Goal: Task Accomplishment & Management: Complete application form

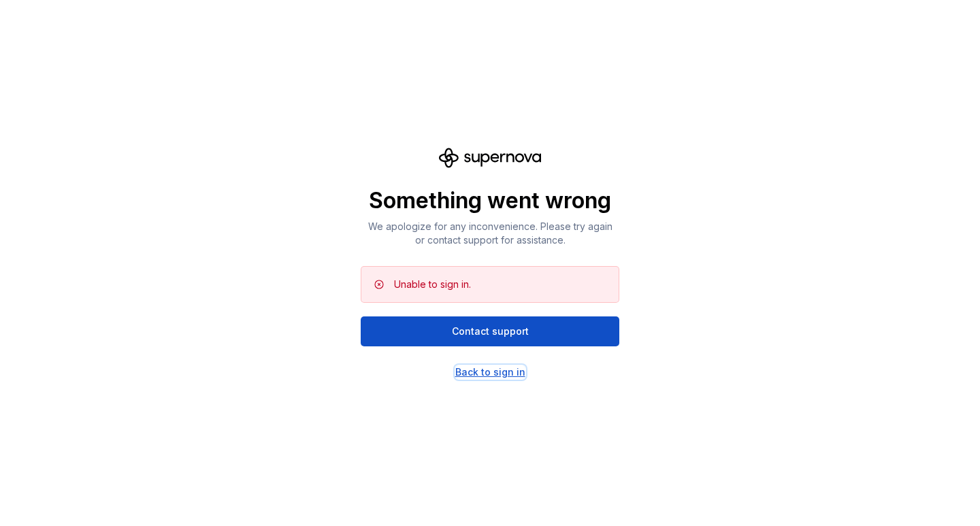
click at [494, 377] on div "Back to sign in" at bounding box center [490, 373] width 70 height 14
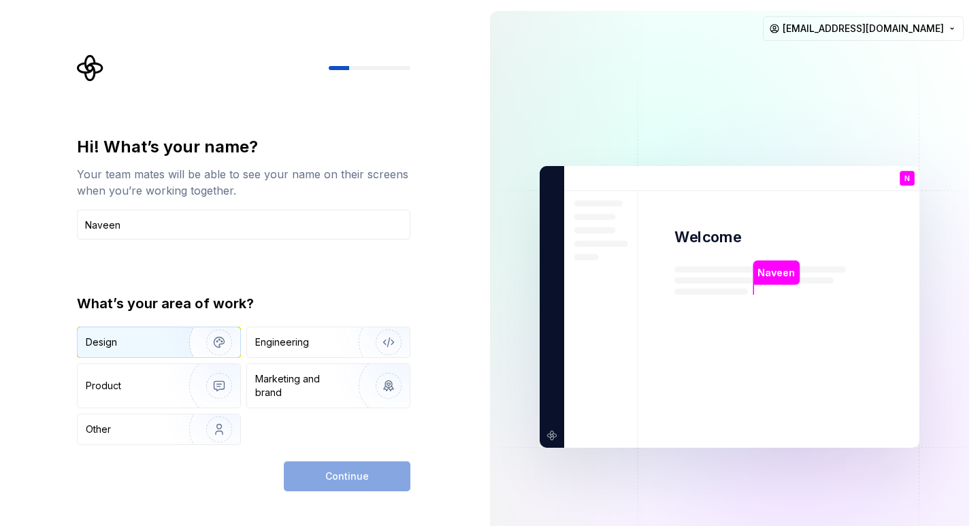
type input "Naveen"
click at [159, 352] on div "Design" at bounding box center [159, 342] width 163 height 30
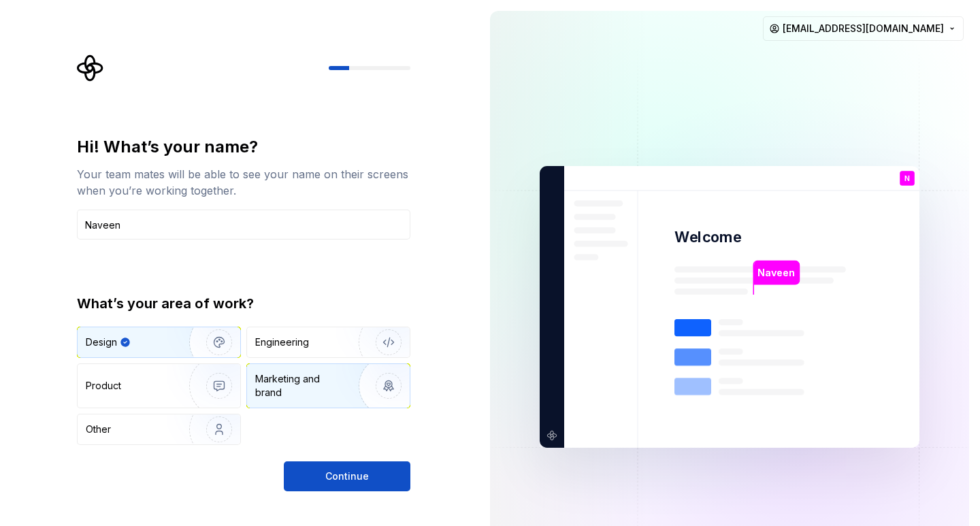
click at [283, 387] on div "Marketing and brand" at bounding box center [301, 385] width 92 height 27
click at [140, 349] on div "Design" at bounding box center [159, 342] width 163 height 30
click at [272, 380] on div "Marketing and brand" at bounding box center [301, 385] width 92 height 27
click at [214, 339] on img "button" at bounding box center [210, 342] width 87 height 91
click at [316, 378] on div "Marketing and brand" at bounding box center [301, 385] width 92 height 27
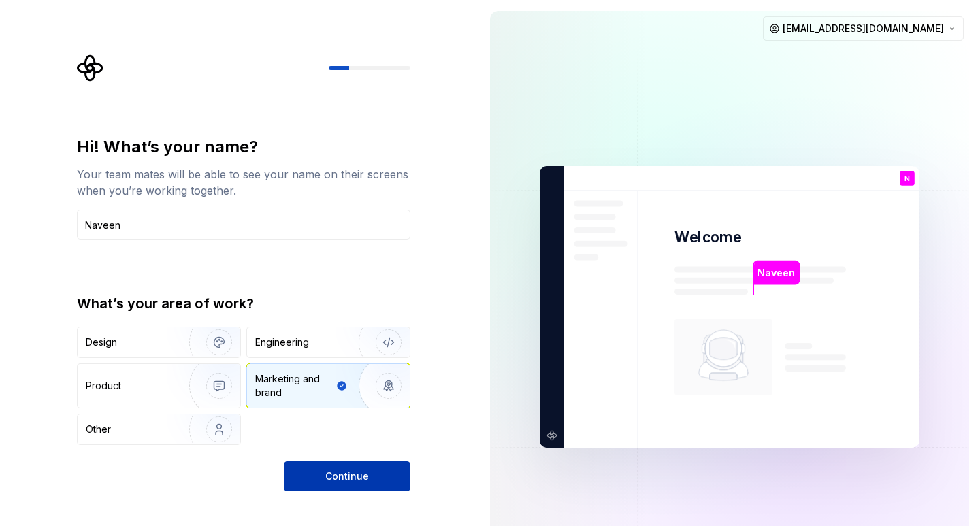
click at [367, 465] on button "Continue" at bounding box center [347, 477] width 127 height 30
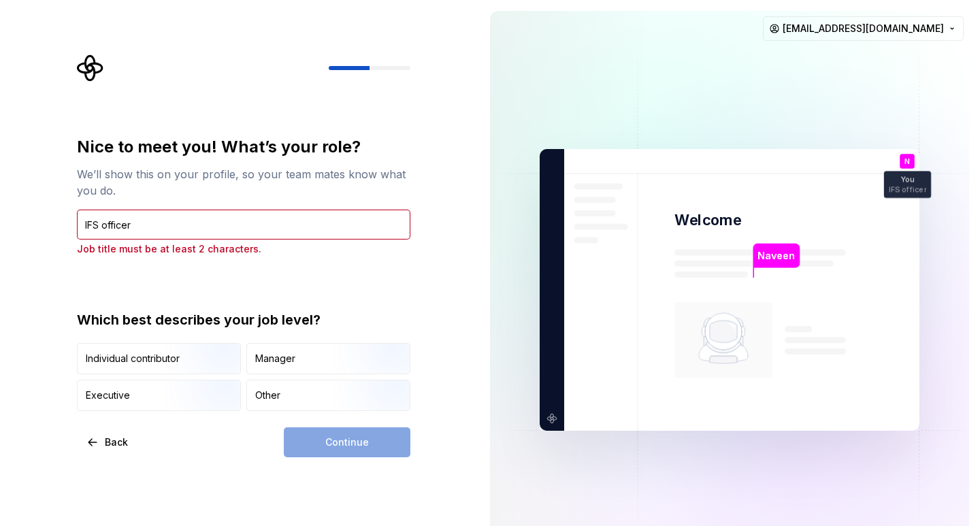
type input "IFS officer"
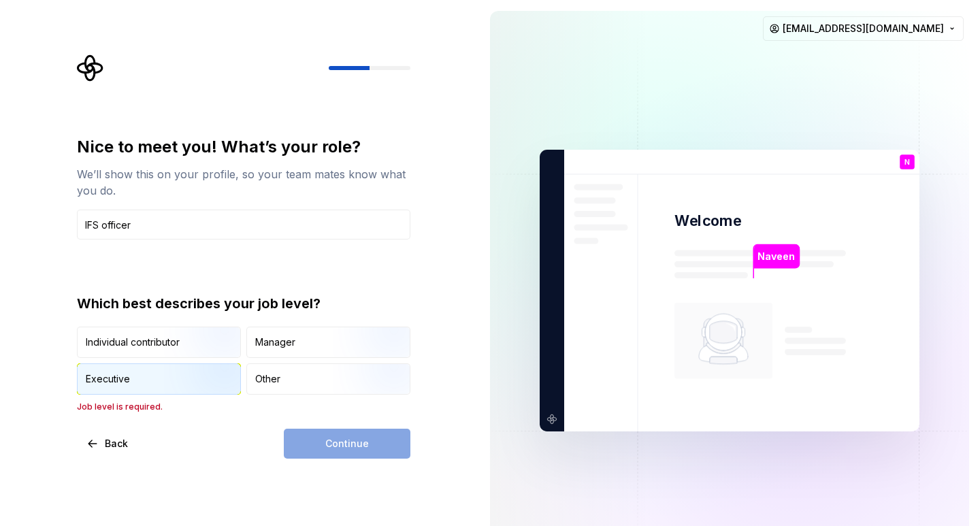
click at [195, 371] on img "button" at bounding box center [207, 396] width 87 height 91
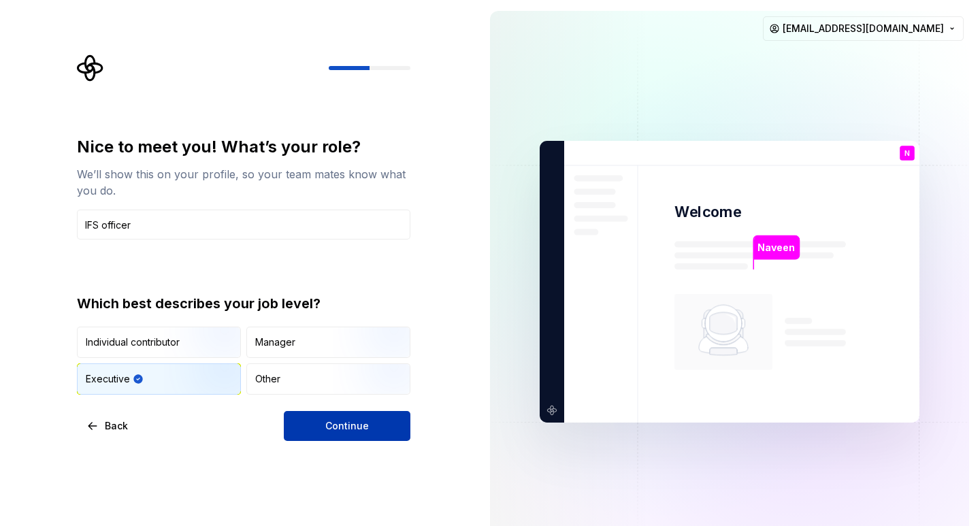
click at [311, 427] on button "Continue" at bounding box center [347, 426] width 127 height 30
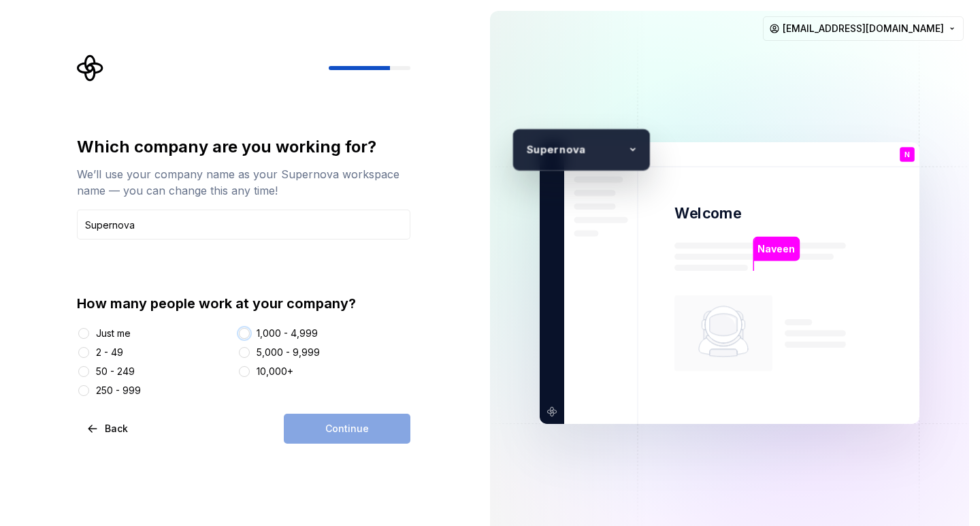
click at [246, 332] on button "1,000 - 4,999" at bounding box center [244, 333] width 11 height 11
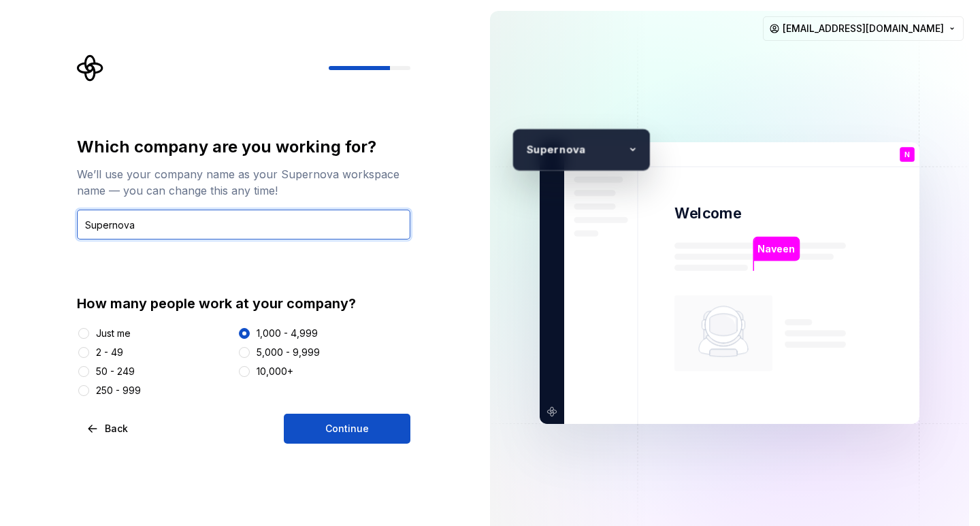
click at [172, 227] on input "Supernova" at bounding box center [244, 225] width 334 height 30
type input "S"
type input "Tata"
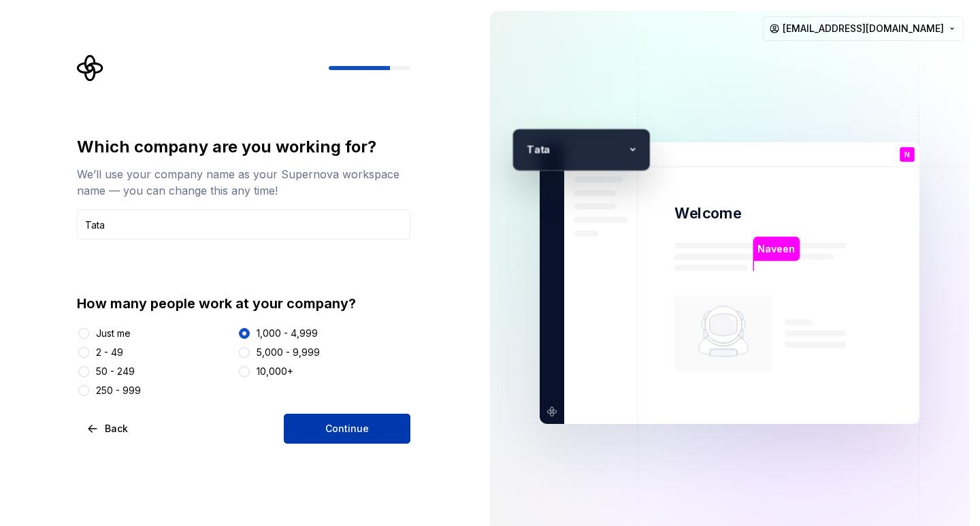
click at [347, 425] on span "Continue" at bounding box center [347, 429] width 44 height 14
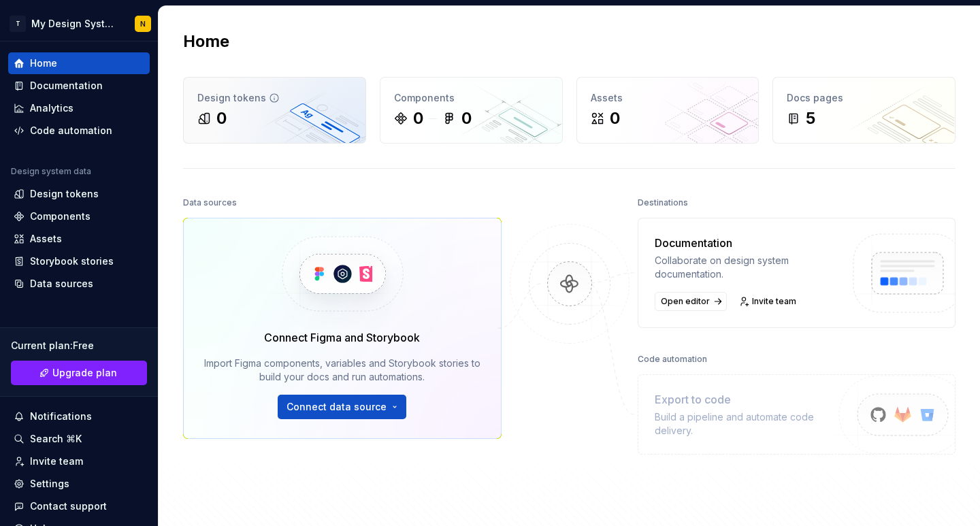
click at [254, 131] on div "Design tokens 0" at bounding box center [275, 110] width 182 height 65
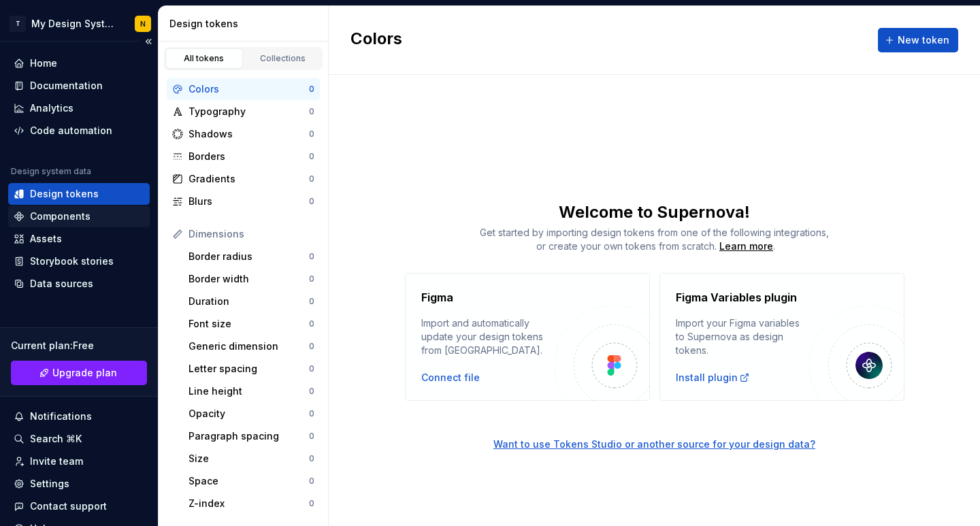
click at [81, 210] on div "Components" at bounding box center [60, 217] width 61 height 14
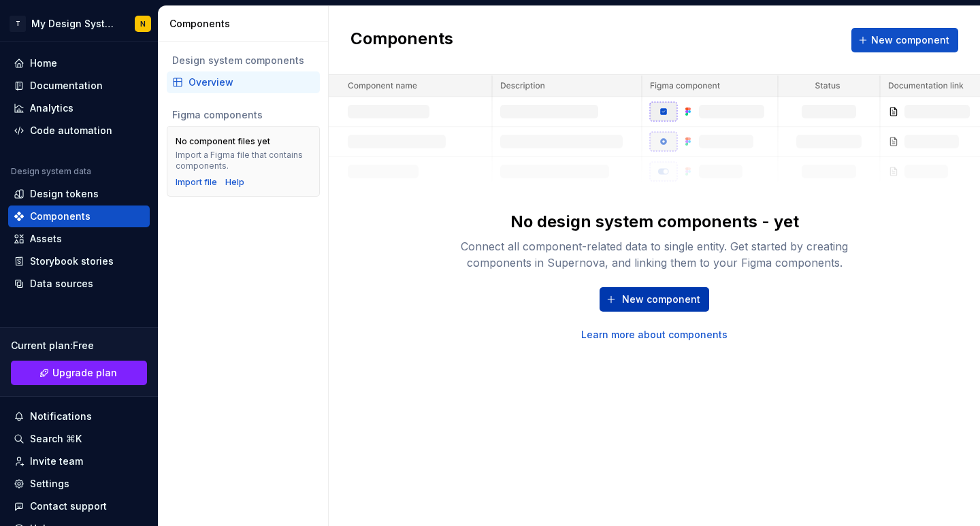
click at [634, 304] on span "New component" at bounding box center [661, 300] width 78 height 14
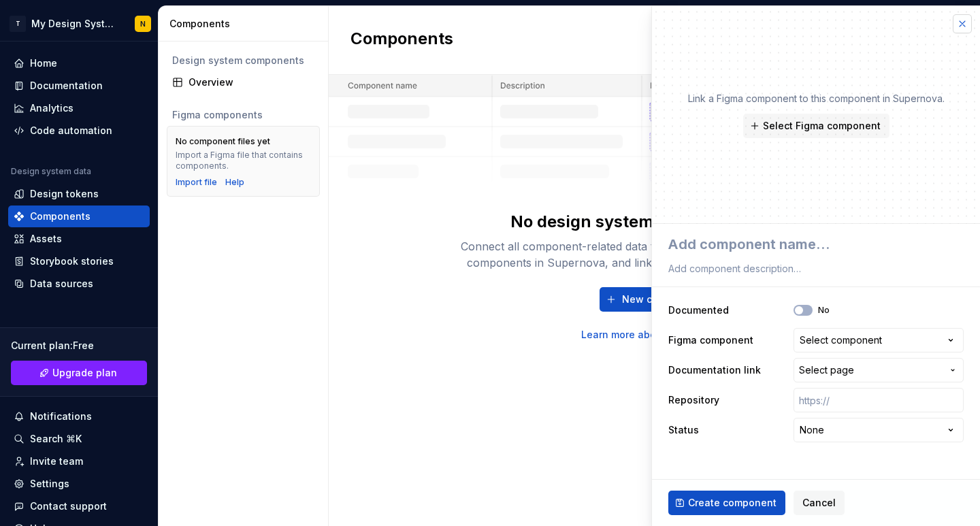
click at [959, 20] on button "button" at bounding box center [962, 23] width 19 height 19
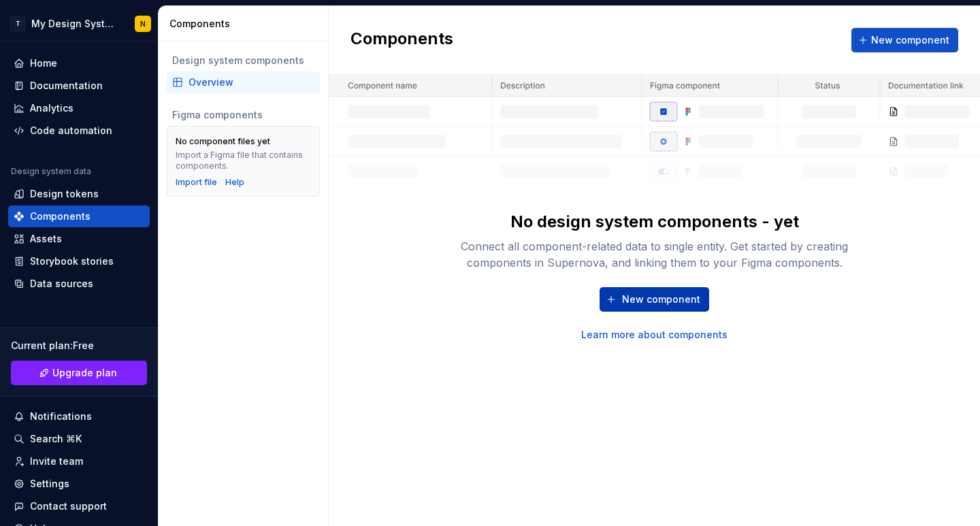
click at [641, 296] on span "New component" at bounding box center [661, 300] width 78 height 14
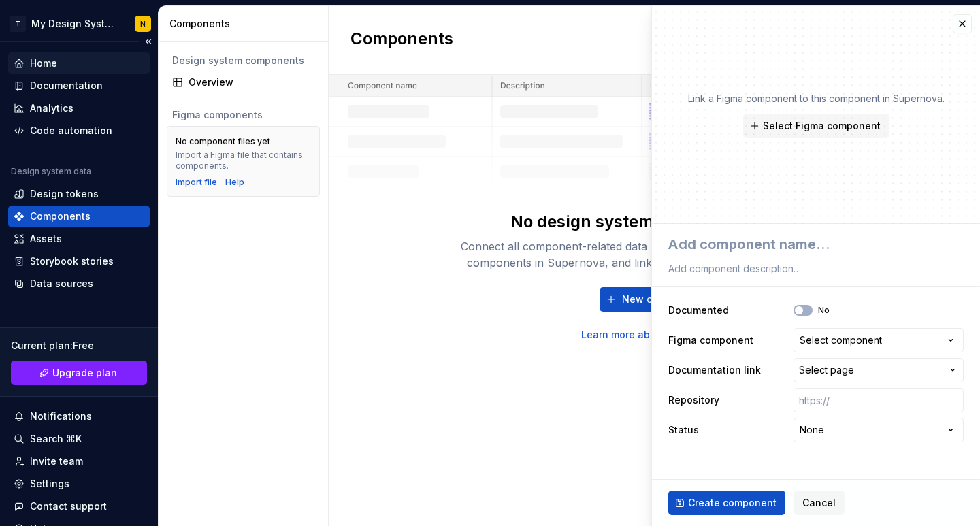
click at [52, 57] on div "Home" at bounding box center [43, 64] width 27 height 14
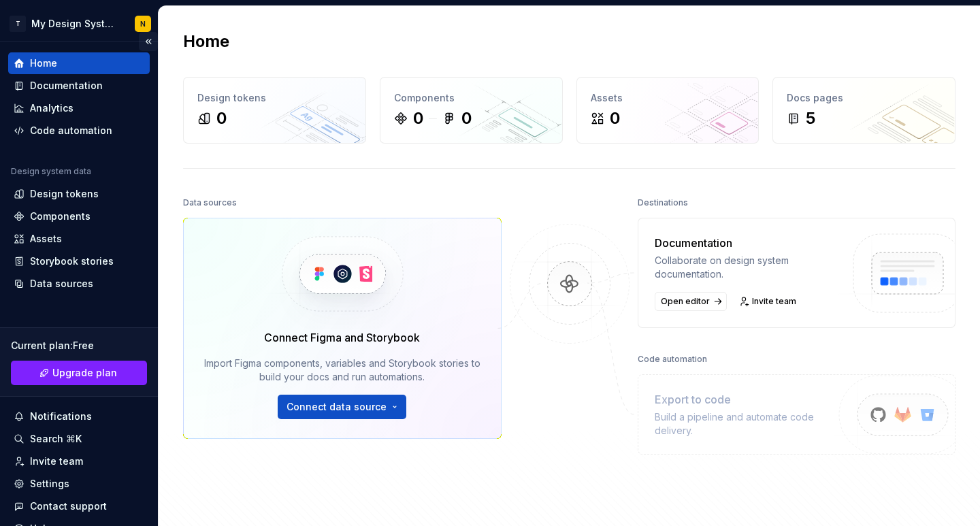
click at [141, 44] on button "Collapse sidebar" at bounding box center [148, 41] width 19 height 19
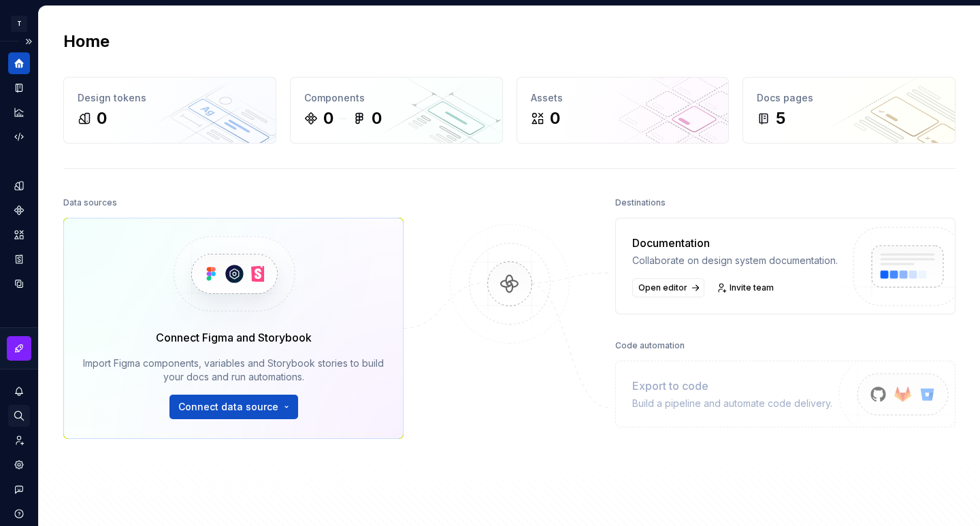
click at [23, 410] on icon "Search ⌘K" at bounding box center [19, 416] width 12 height 12
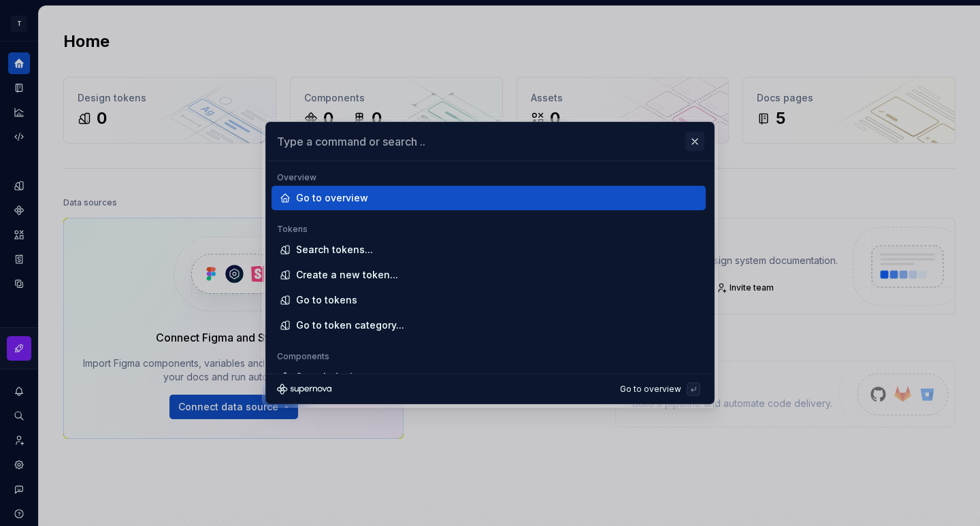
click at [696, 140] on button "button" at bounding box center [695, 141] width 19 height 19
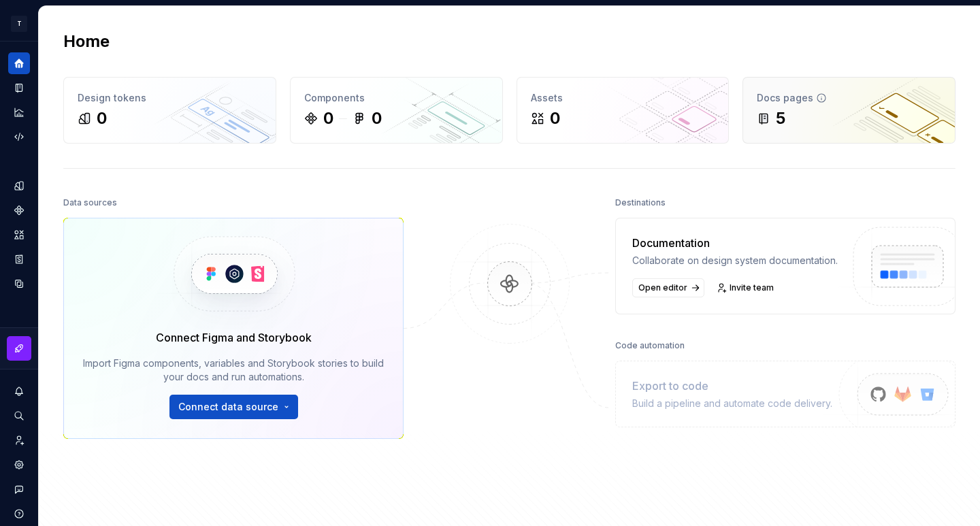
click at [820, 120] on div "5" at bounding box center [849, 119] width 185 height 22
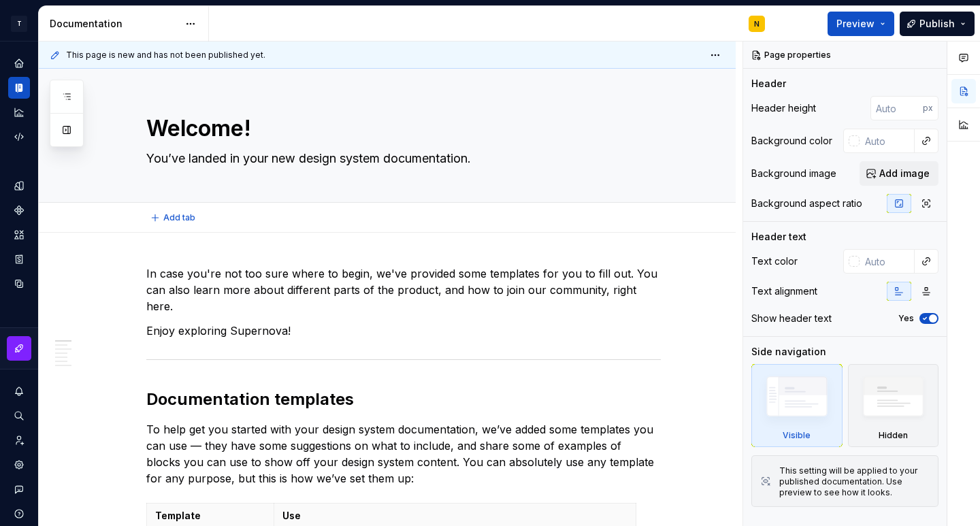
type textarea "*"
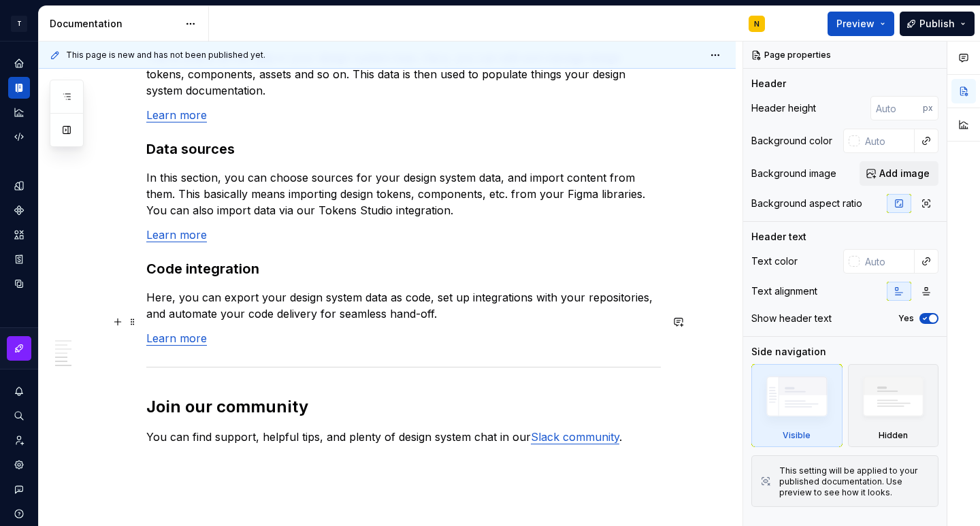
scroll to position [1089, 0]
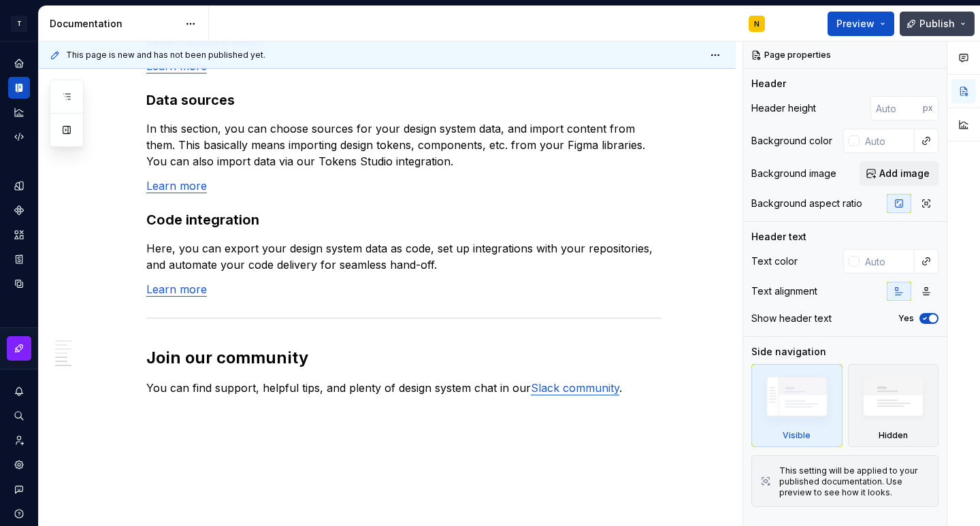
click at [910, 20] on button "Publish" at bounding box center [937, 24] width 75 height 25
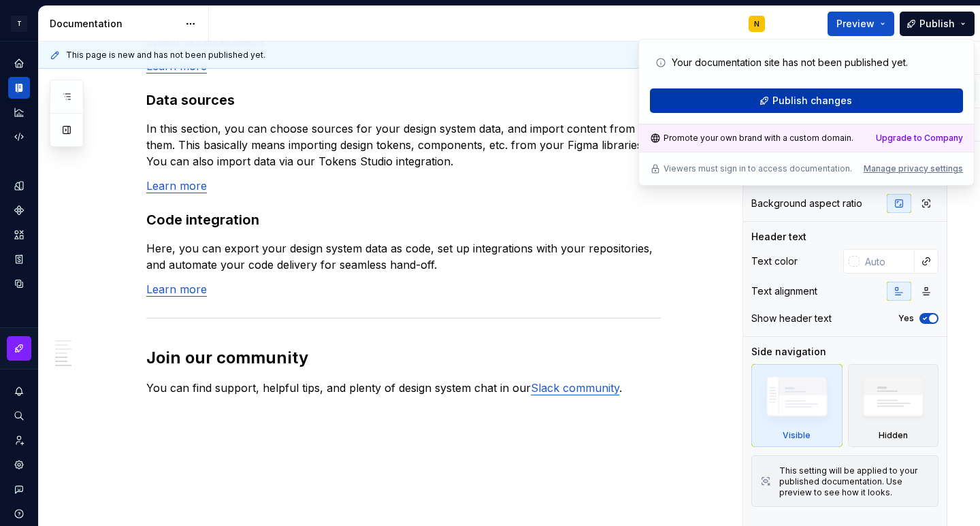
click at [803, 100] on span "Publish changes" at bounding box center [813, 101] width 80 height 14
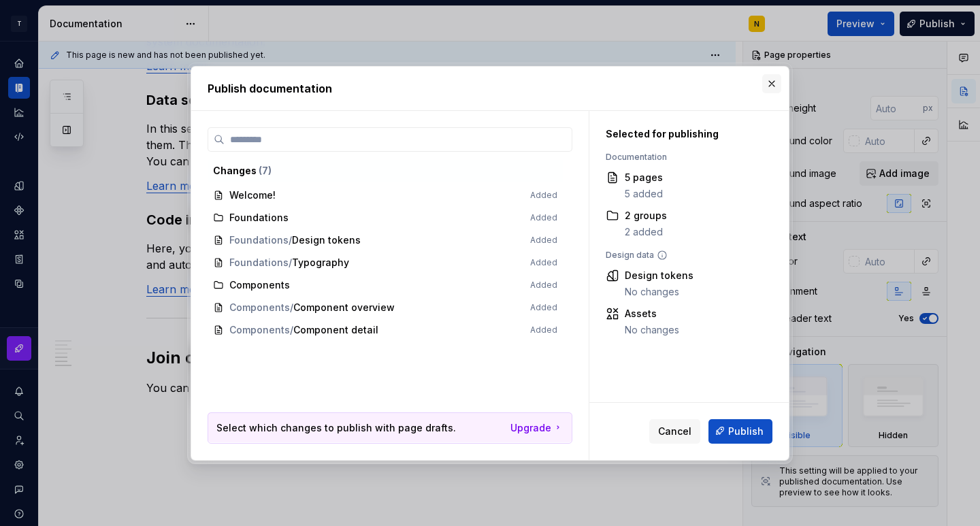
click at [771, 83] on button "button" at bounding box center [772, 83] width 19 height 19
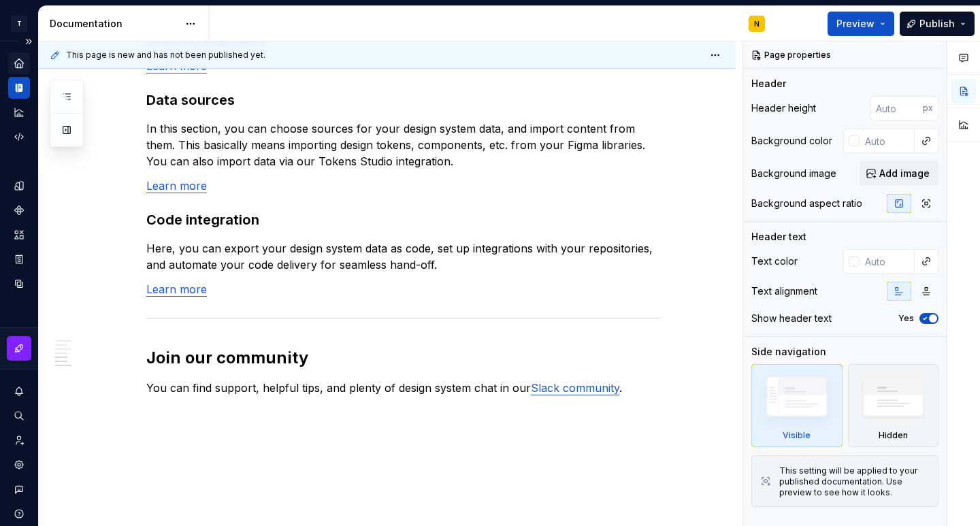
click at [22, 54] on div "Home" at bounding box center [19, 63] width 22 height 22
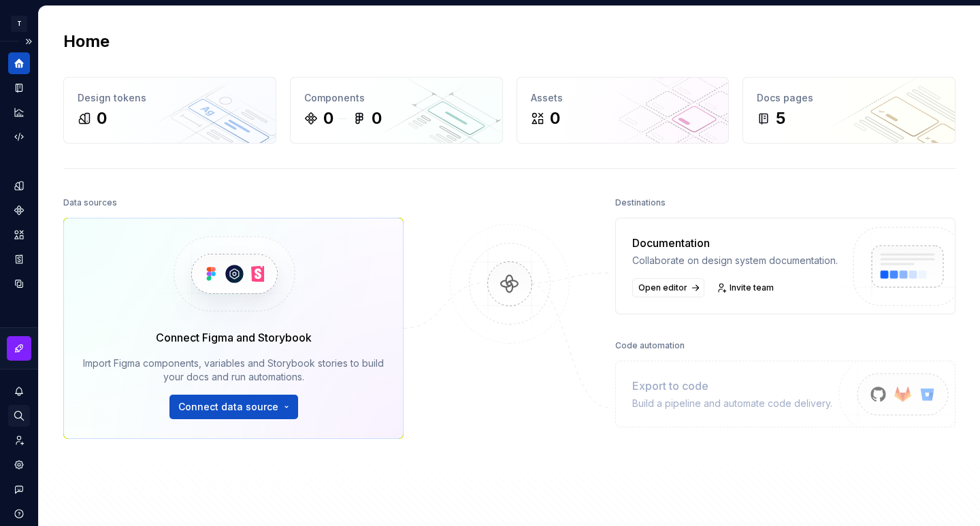
click at [24, 413] on icon "Search ⌘K" at bounding box center [19, 416] width 12 height 12
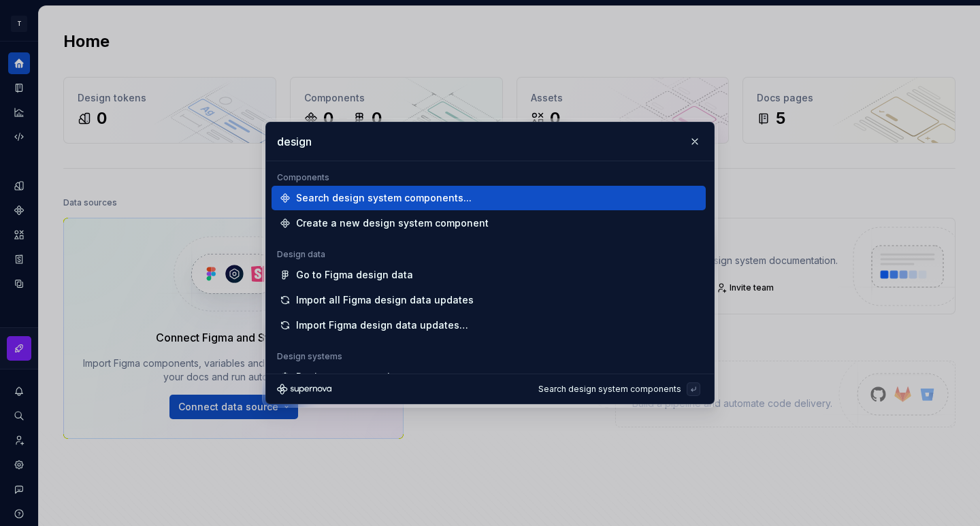
type input "design"
click at [381, 193] on div "Search design system components..." at bounding box center [384, 198] width 176 height 14
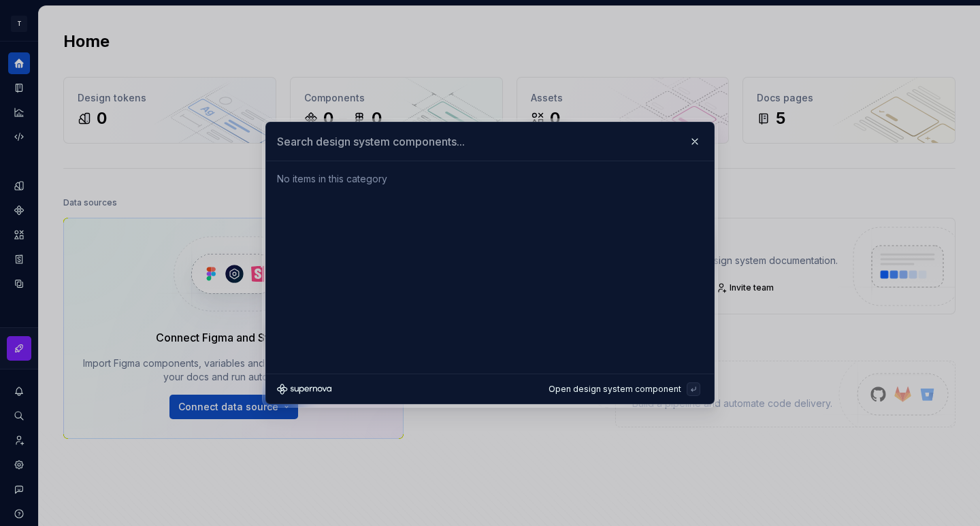
click at [658, 150] on input "text" at bounding box center [490, 142] width 448 height 38
type input "design system"
click at [691, 139] on button "button" at bounding box center [695, 141] width 19 height 19
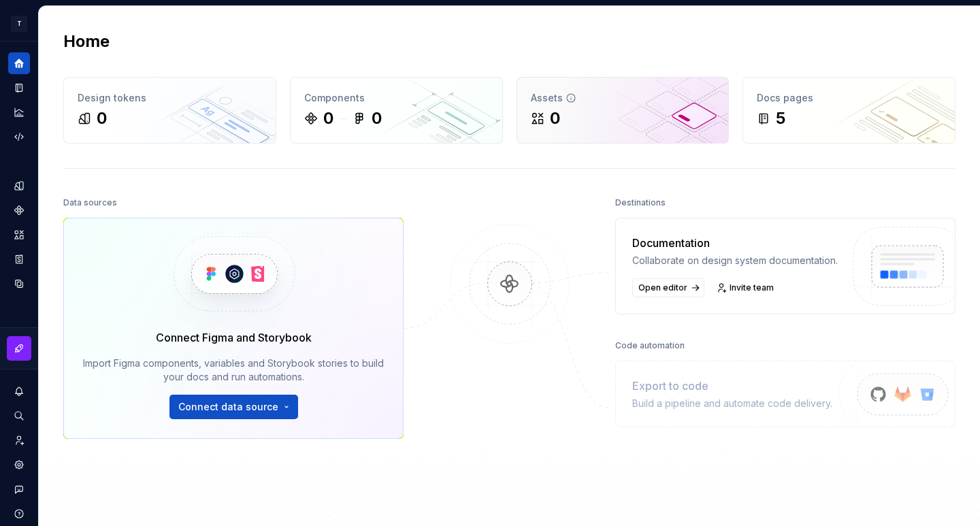
click at [639, 121] on div "0" at bounding box center [623, 119] width 185 height 22
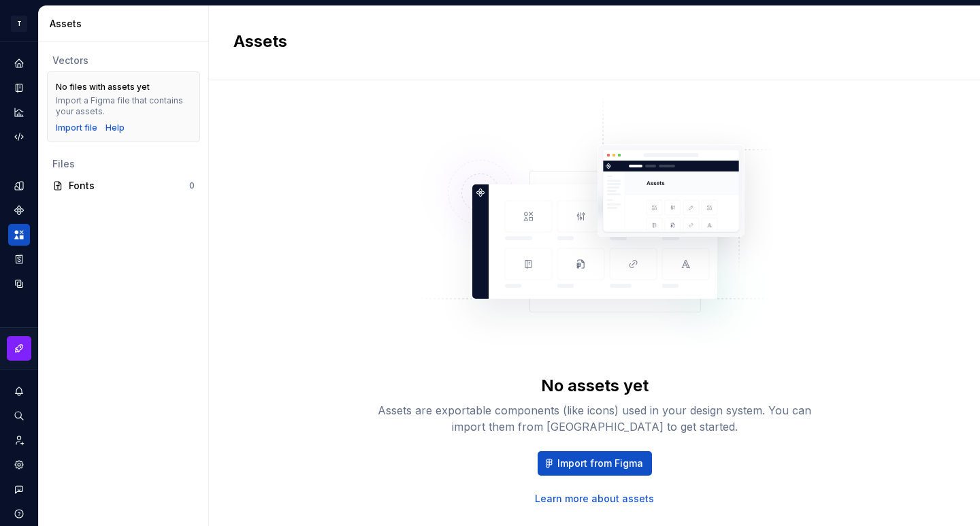
scroll to position [42, 0]
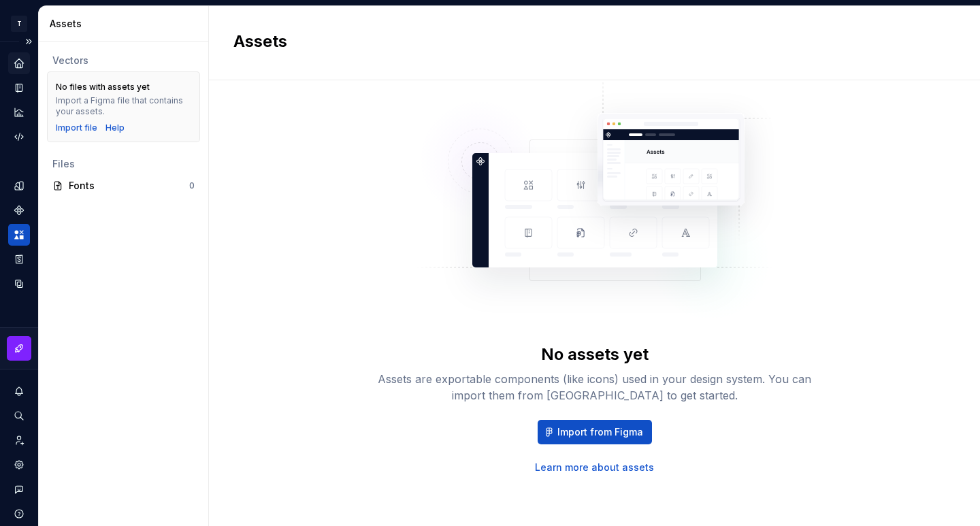
click at [17, 64] on icon "Home" at bounding box center [18, 63] width 9 height 9
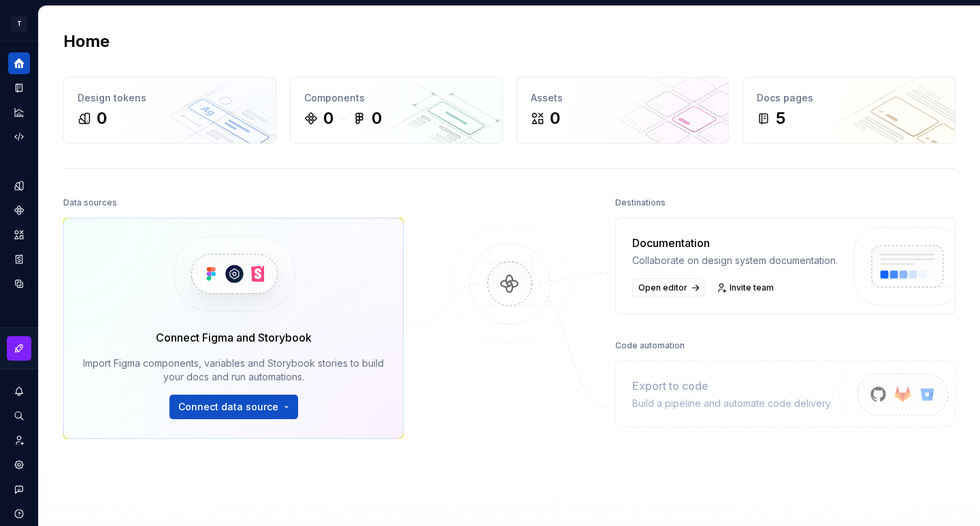
click at [26, 65] on div "Home" at bounding box center [19, 63] width 22 height 22
click at [0, 0] on button "Expand sidebar" at bounding box center [0, 0] width 0 height 0
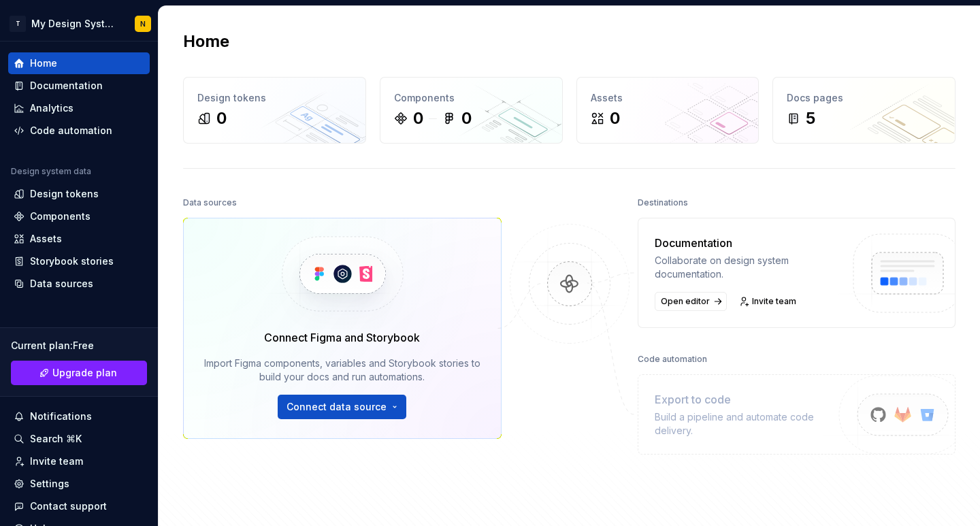
click at [42, 64] on div "Home" at bounding box center [43, 64] width 27 height 14
click at [90, 269] on div "Storybook stories" at bounding box center [79, 262] width 142 height 22
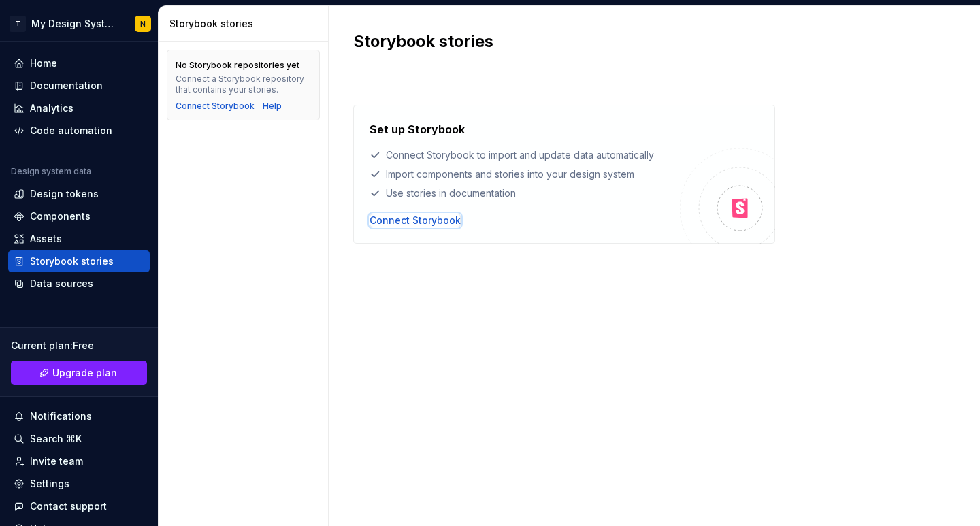
click at [411, 221] on div "Connect Storybook" at bounding box center [415, 221] width 91 height 14
click at [57, 79] on div "Documentation" at bounding box center [66, 86] width 73 height 14
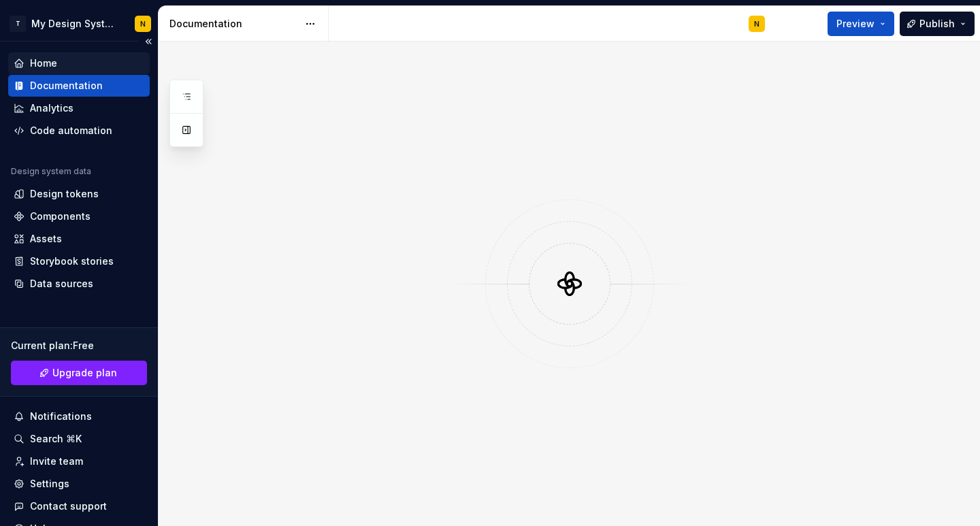
click at [50, 68] on div "Home" at bounding box center [43, 64] width 27 height 14
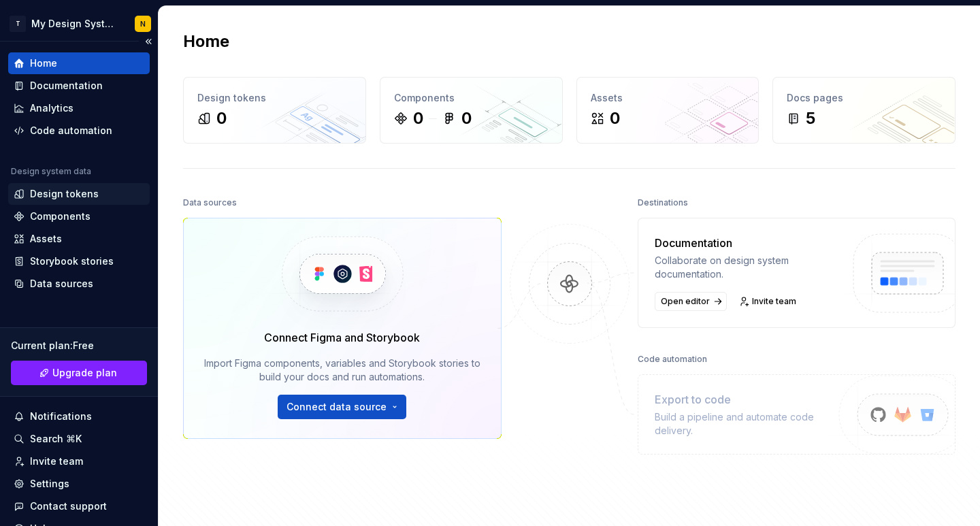
click at [101, 201] on div "Design tokens" at bounding box center [79, 194] width 142 height 22
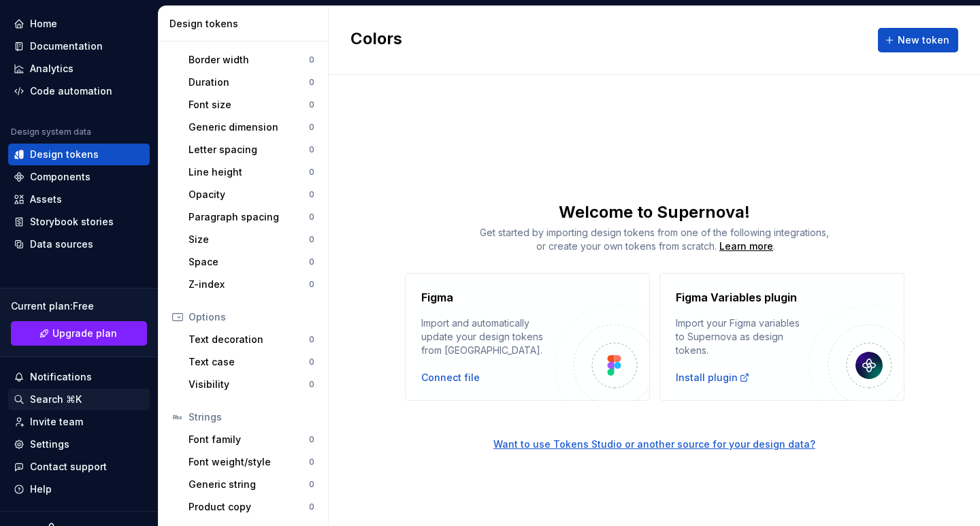
scroll to position [61, 0]
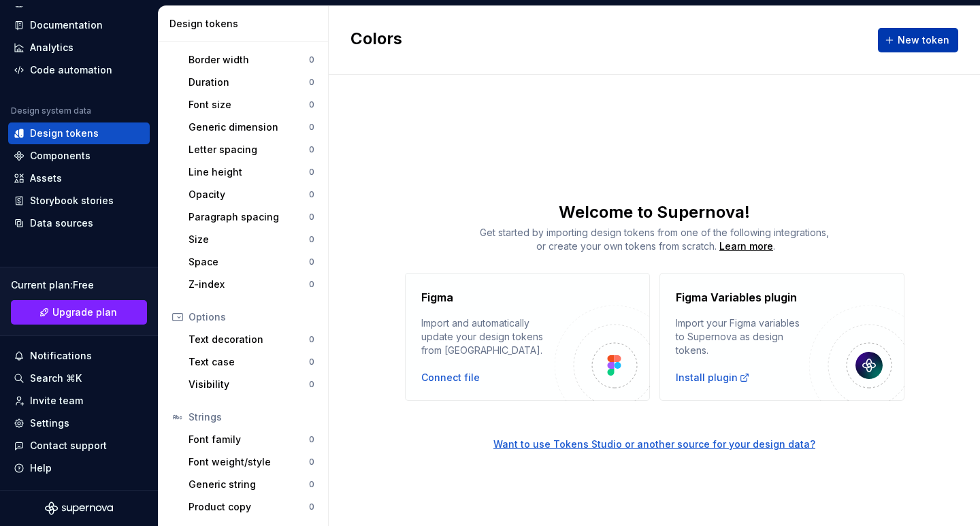
click at [919, 44] on span "New token" at bounding box center [924, 40] width 52 height 14
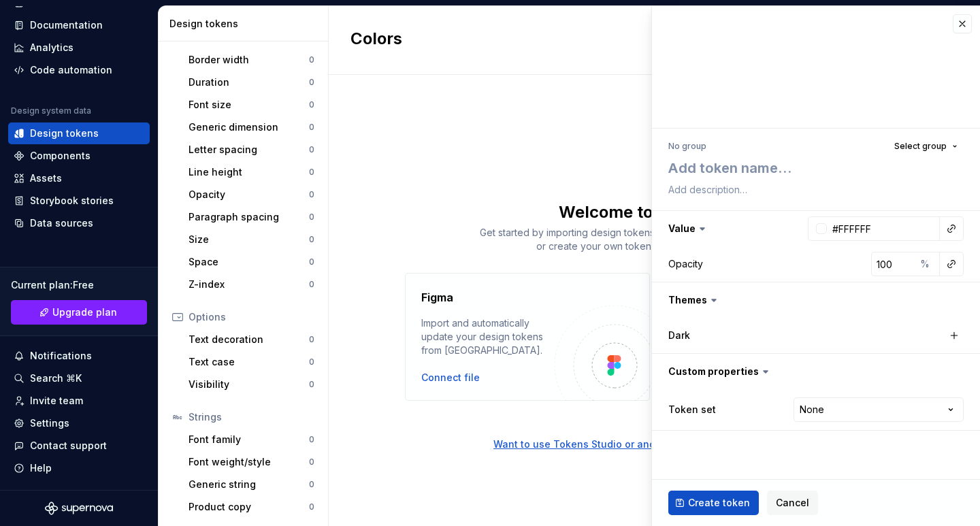
type textarea "*"
click at [957, 29] on button "button" at bounding box center [962, 23] width 19 height 19
